Goal: Transaction & Acquisition: Purchase product/service

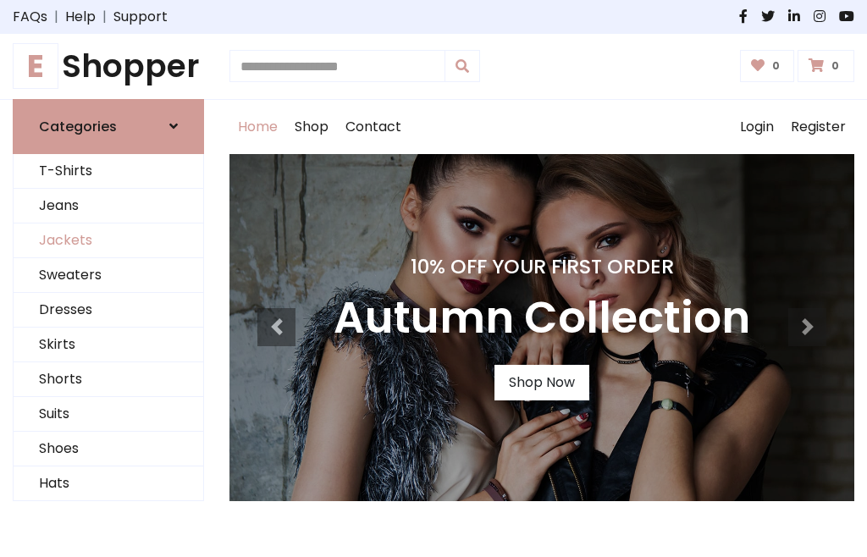
click at [108, 241] on link "Jackets" at bounding box center [109, 241] width 190 height 35
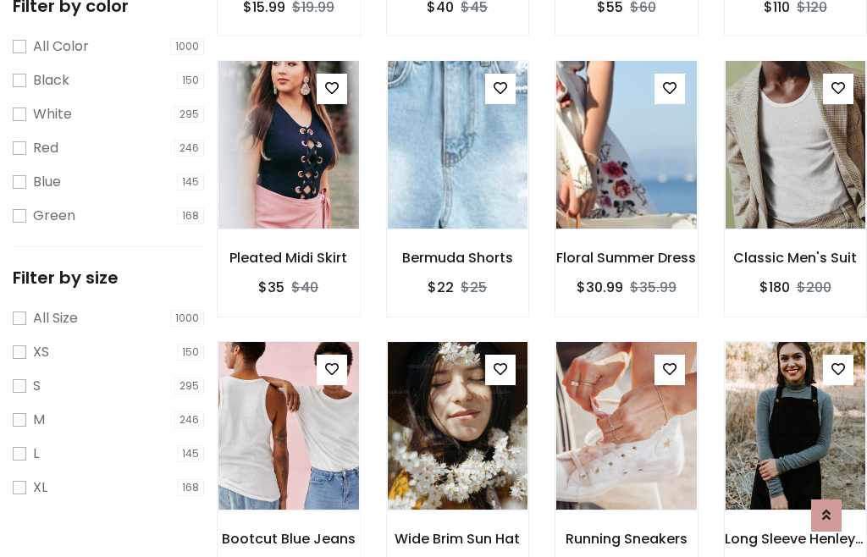
scroll to position [86, 0]
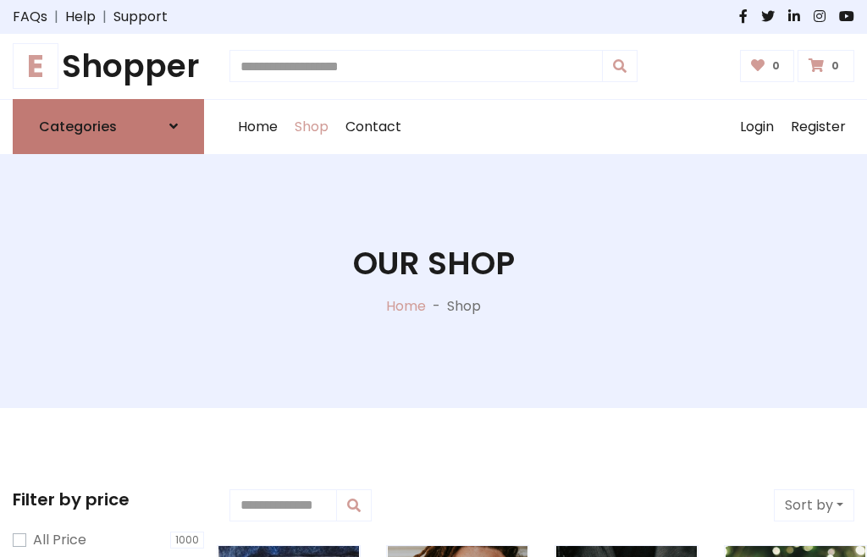
click at [108, 126] on h6 "Categories" at bounding box center [78, 127] width 78 height 16
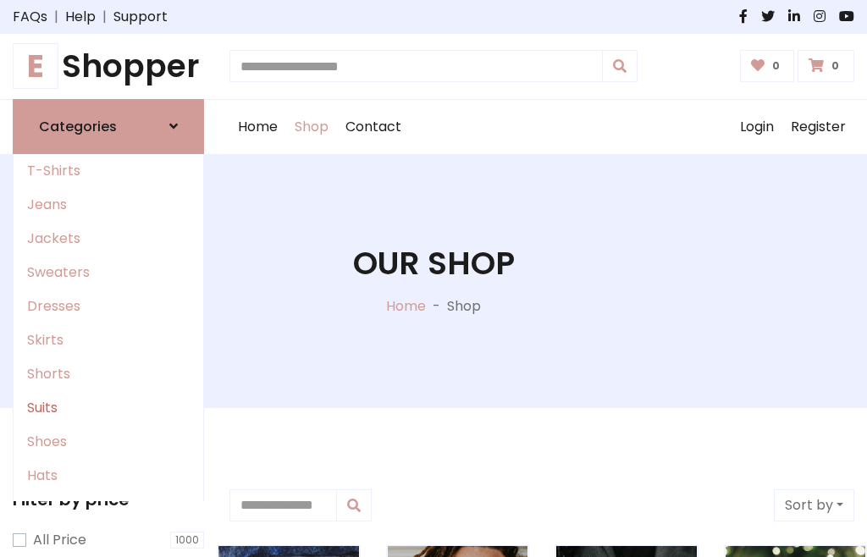
click at [108, 407] on link "Suits" at bounding box center [109, 408] width 190 height 34
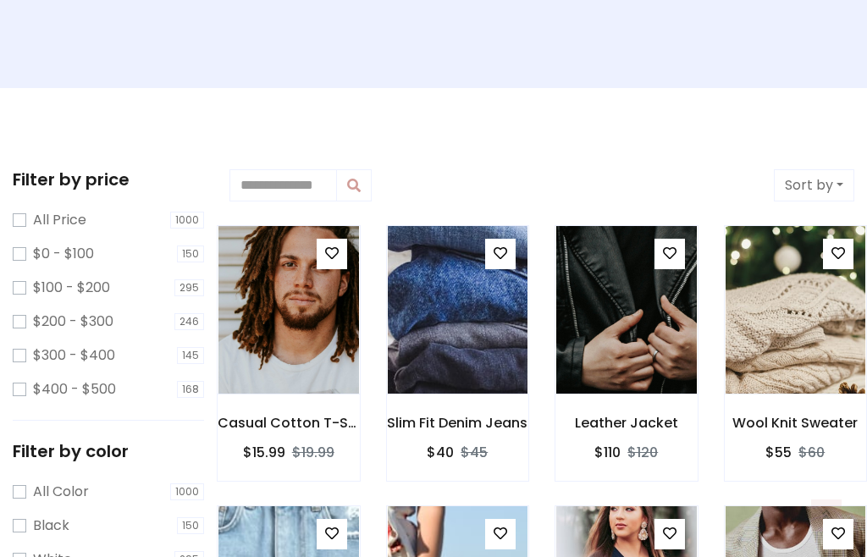
scroll to position [718, 0]
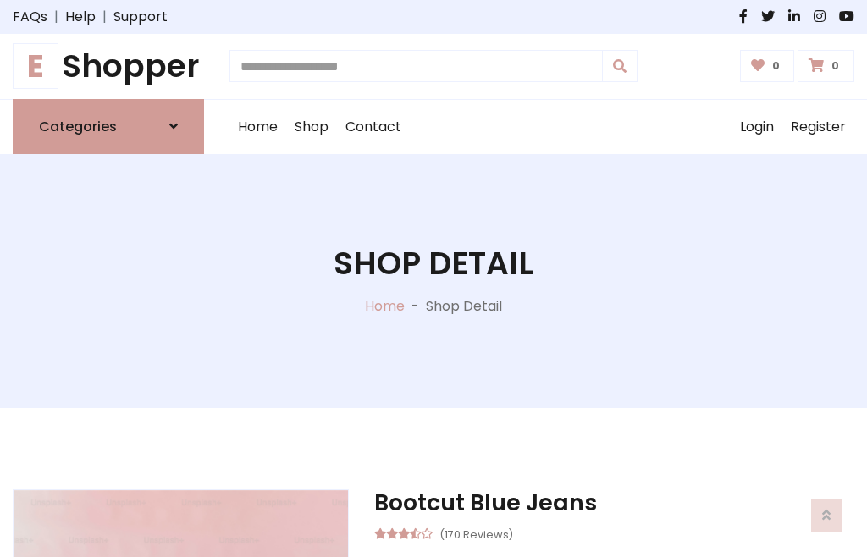
scroll to position [1581, 0]
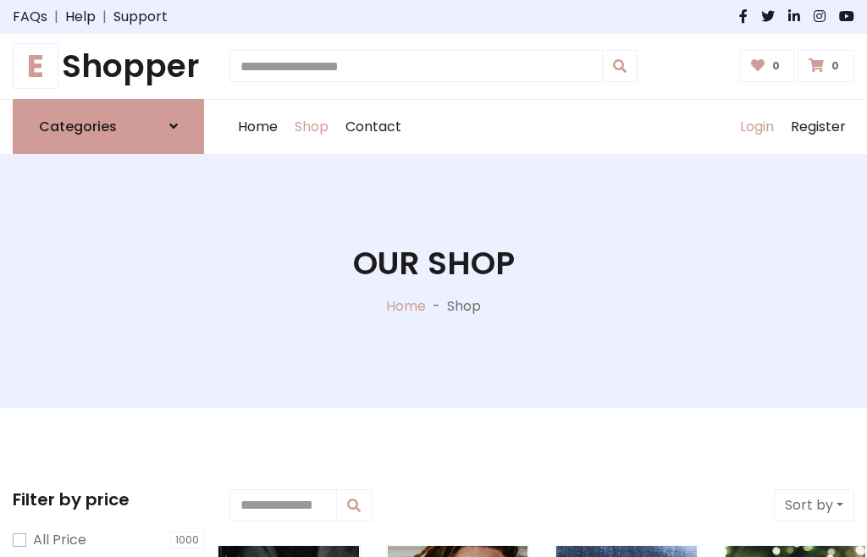
click at [756, 126] on link "Login" at bounding box center [757, 127] width 51 height 54
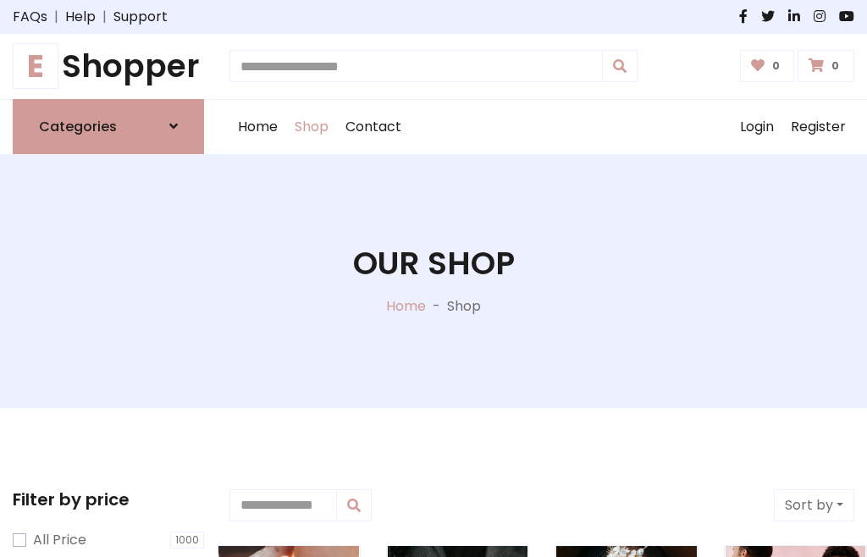
scroll to position [86, 0]
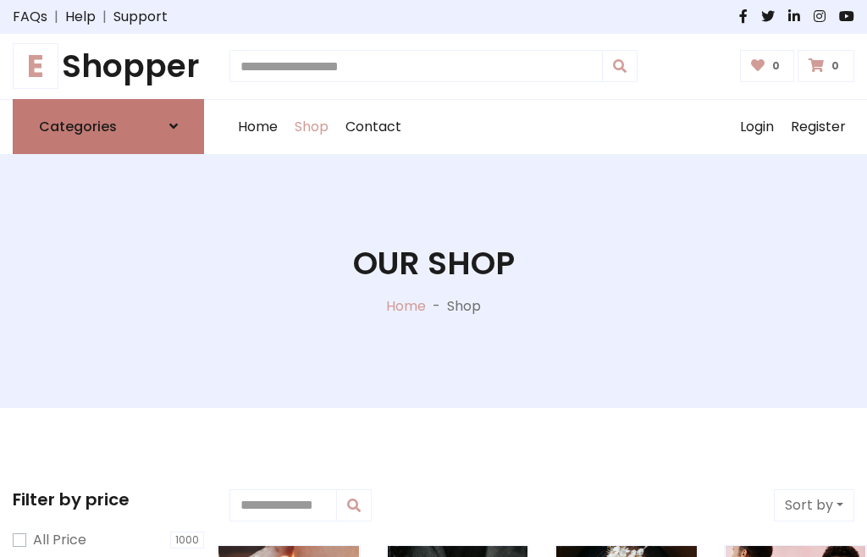
click at [174, 126] on icon at bounding box center [173, 126] width 8 height 14
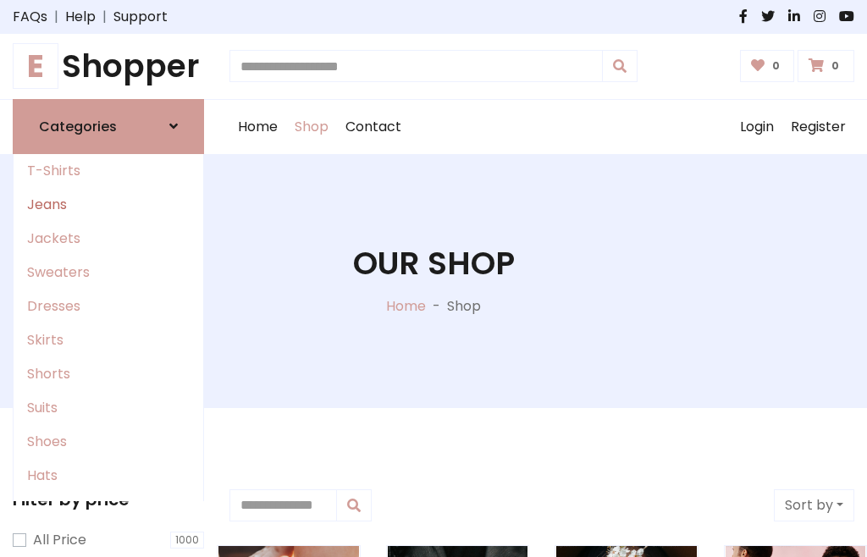
click at [108, 204] on link "Jeans" at bounding box center [109, 205] width 190 height 34
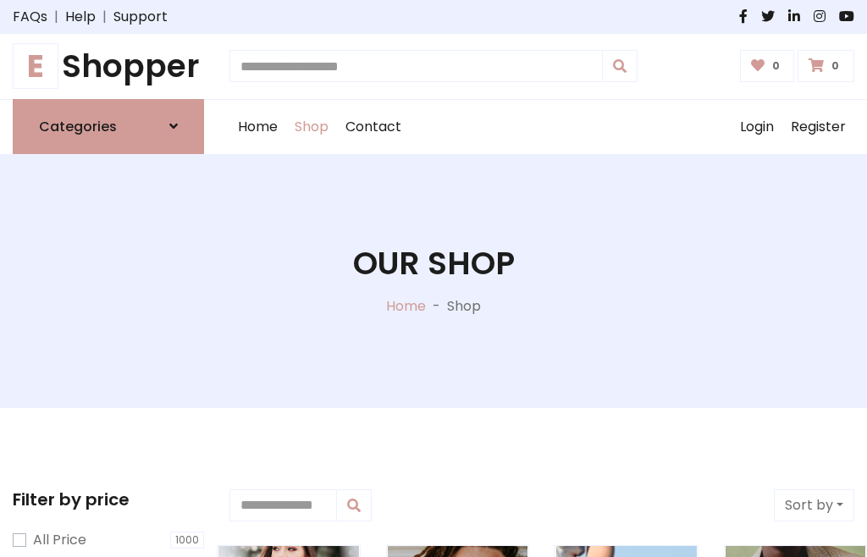
scroll to position [86, 0]
